Goal: Navigation & Orientation: Find specific page/section

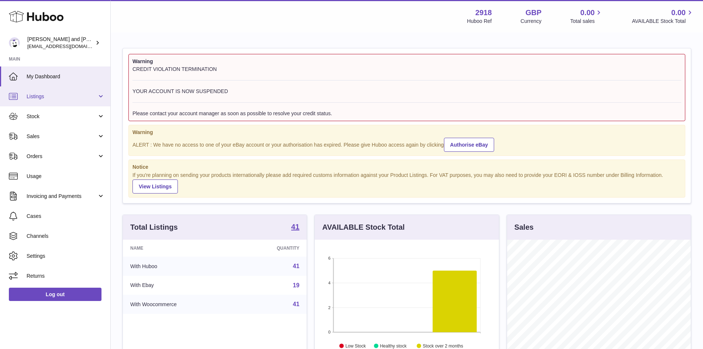
scroll to position [115, 184]
click at [59, 96] on span "Listings" at bounding box center [62, 96] width 70 height 7
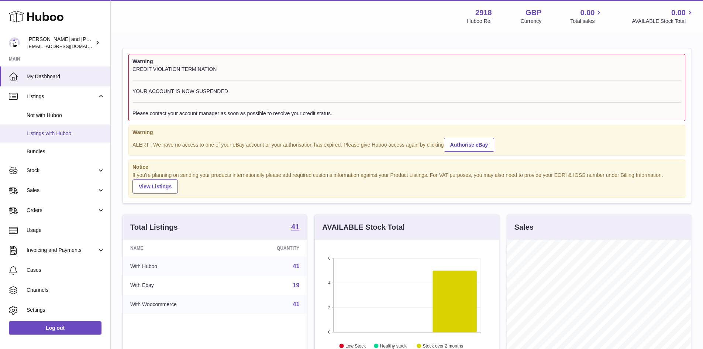
click at [71, 132] on span "Listings with Huboo" at bounding box center [66, 133] width 78 height 7
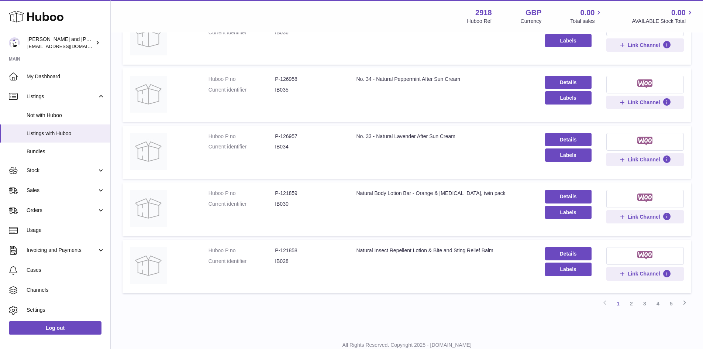
scroll to position [431, 0]
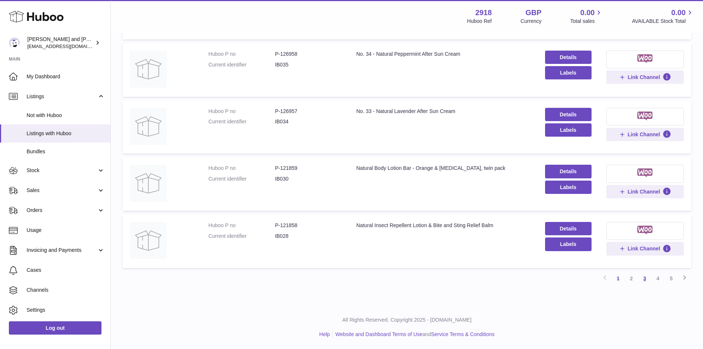
click at [644, 276] on link "3" at bounding box center [644, 277] width 13 height 13
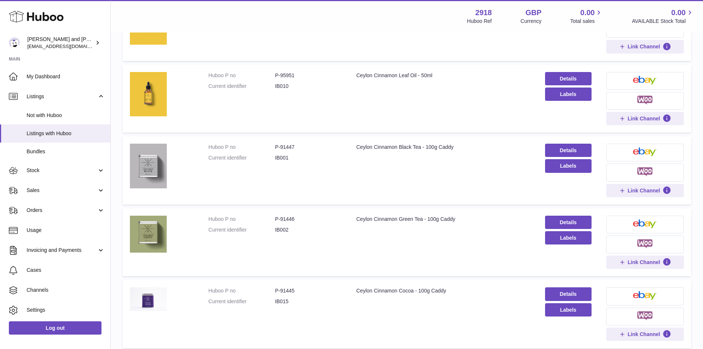
scroll to position [255, 0]
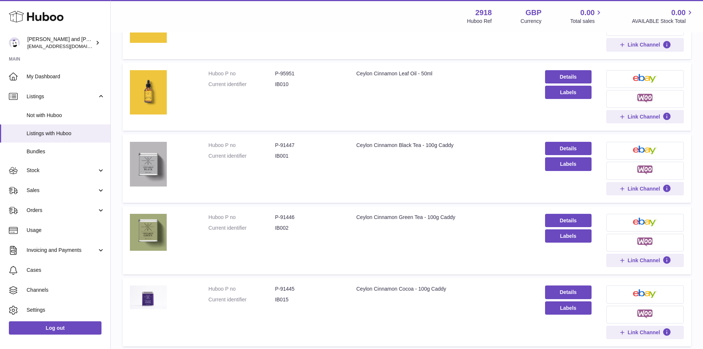
click at [378, 233] on td "Title Ceylon Cinnamon Green Tea - 100g Caddy" at bounding box center [443, 240] width 188 height 68
